Goal: Navigation & Orientation: Find specific page/section

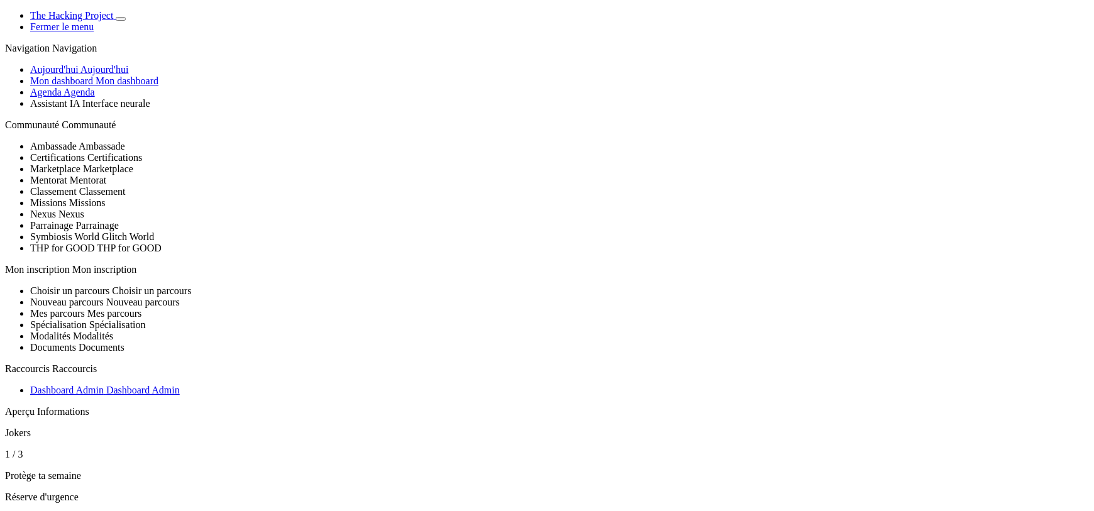
scroll to position [1321, 0]
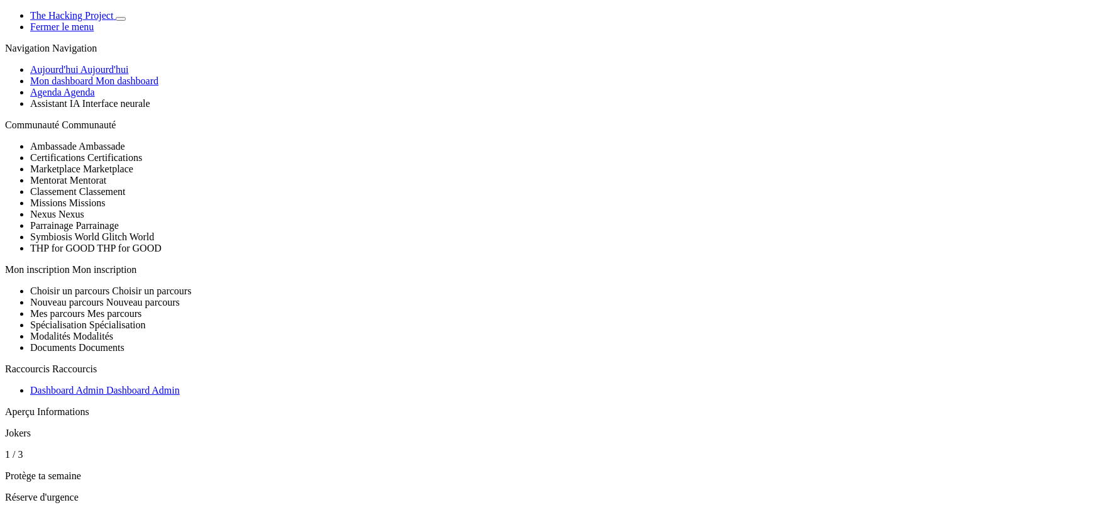
click at [75, 97] on span "Agenda" at bounding box center [79, 92] width 31 height 11
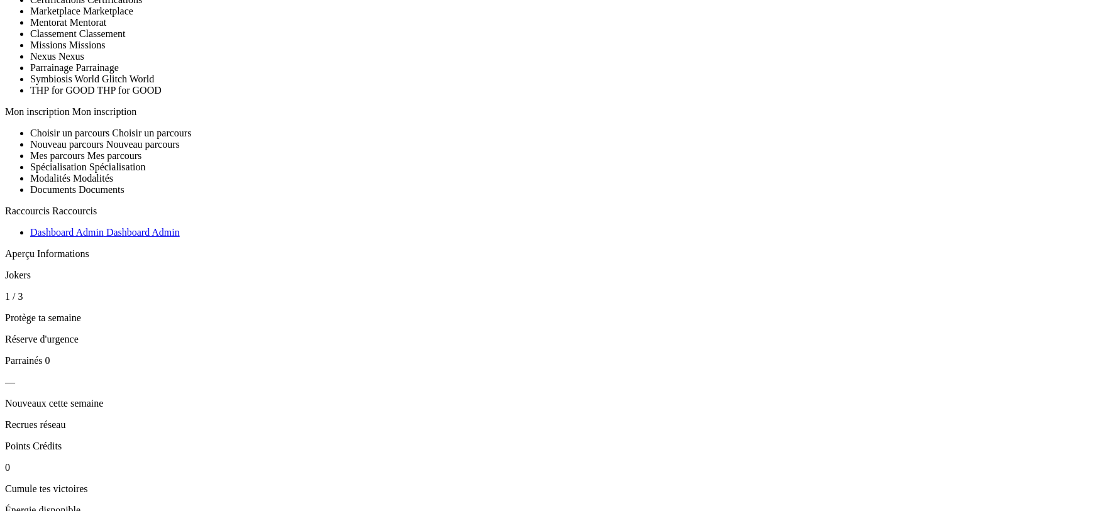
scroll to position [126, 0]
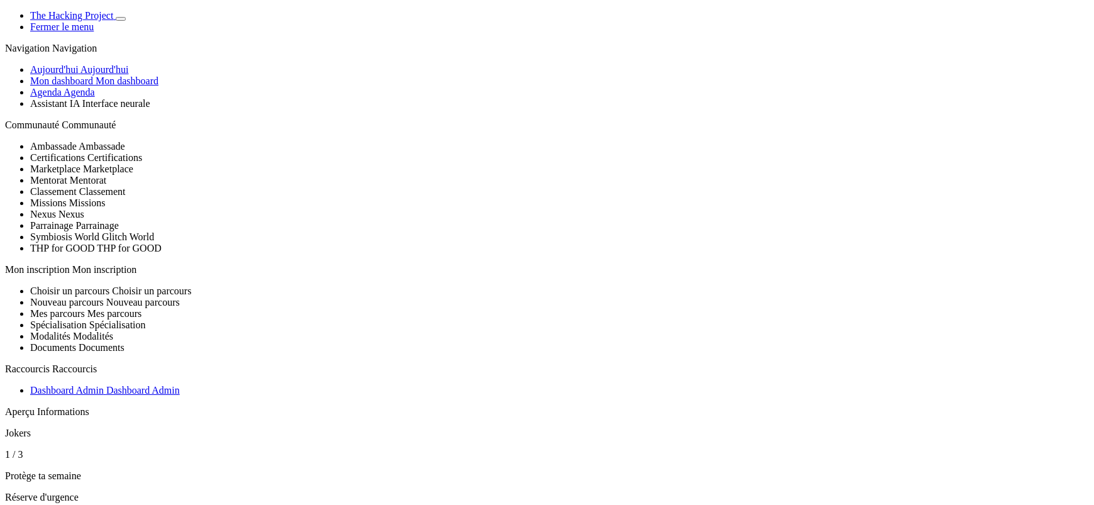
click at [97, 75] on link "Aujourd'hui Aujourd'hui" at bounding box center [79, 69] width 98 height 11
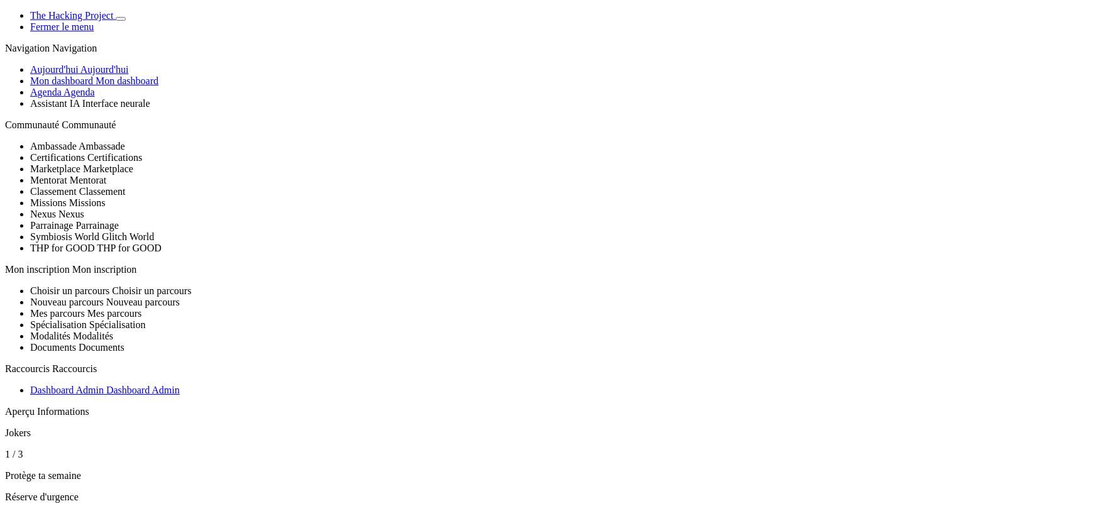
click at [92, 86] on link "Mon dashboard Mon dashboard" at bounding box center [94, 80] width 128 height 11
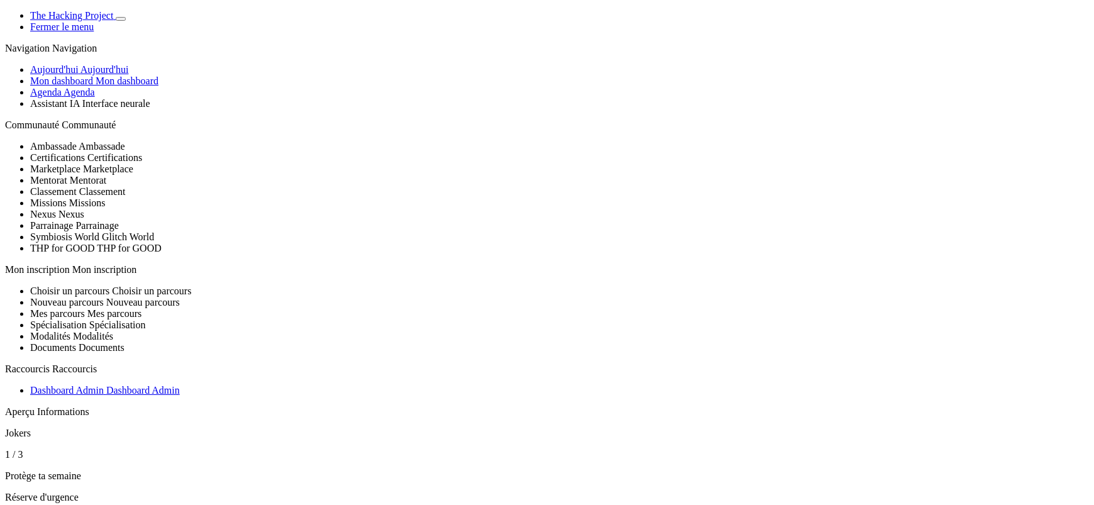
click at [84, 97] on span "Agenda" at bounding box center [79, 92] width 31 height 11
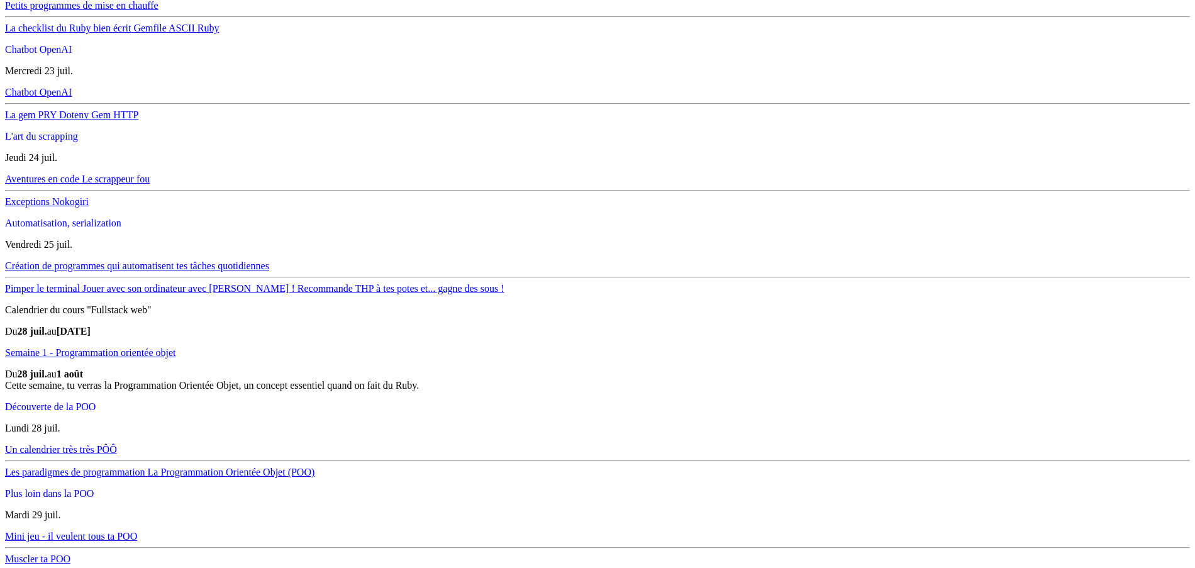
scroll to position [2013, 0]
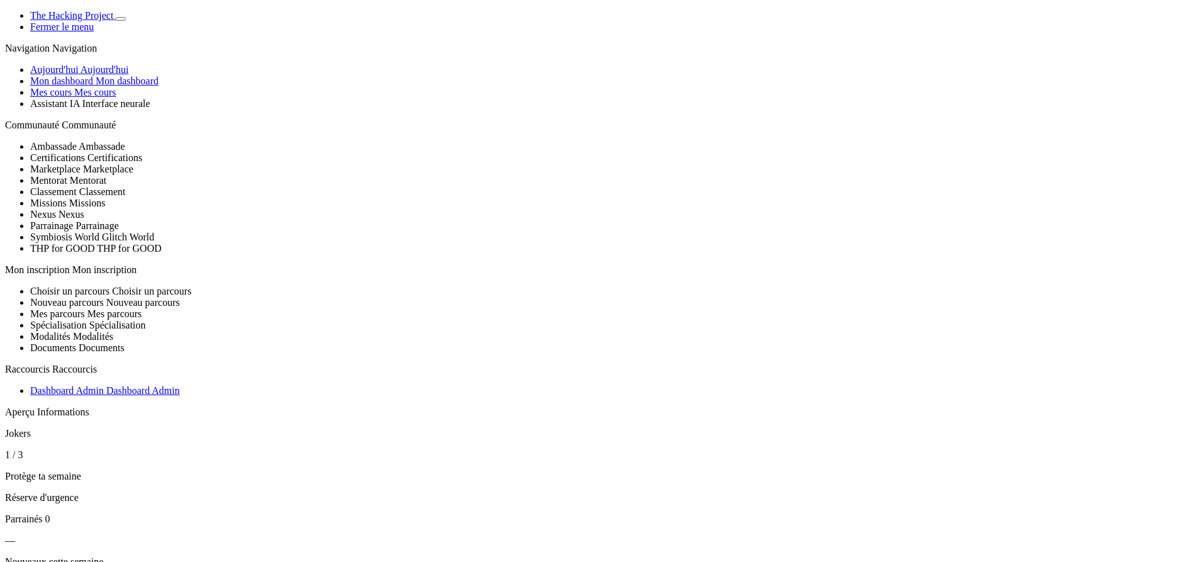
click at [113, 97] on link "Mes cours Mes cours" at bounding box center [73, 92] width 86 height 11
